Goal: Task Accomplishment & Management: Manage account settings

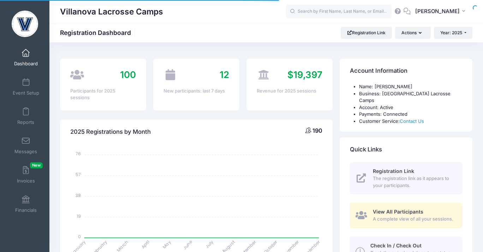
select select
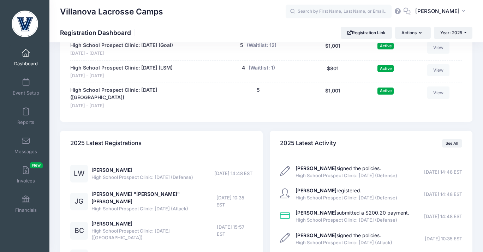
scroll to position [599, 0]
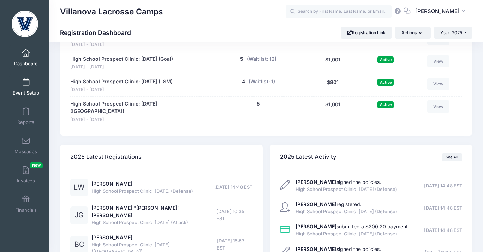
click at [26, 80] on span at bounding box center [26, 83] width 0 height 8
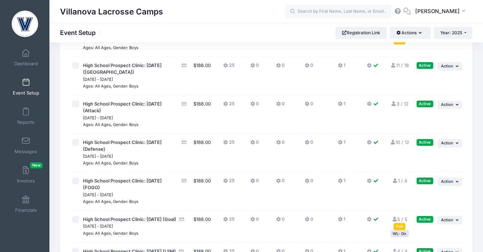
scroll to position [405, 0]
